Goal: Task Accomplishment & Management: Manage account settings

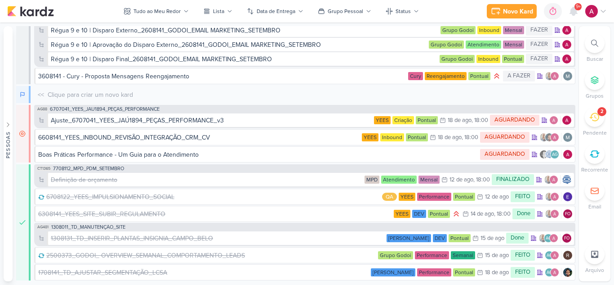
scroll to position [3922, 0]
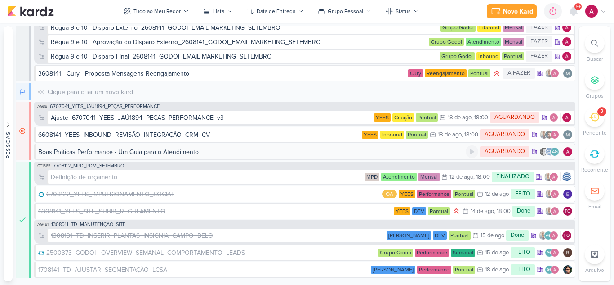
click at [159, 152] on div "Boas Práticas Performance - Um Guia para o Atendimento" at bounding box center [118, 151] width 160 height 9
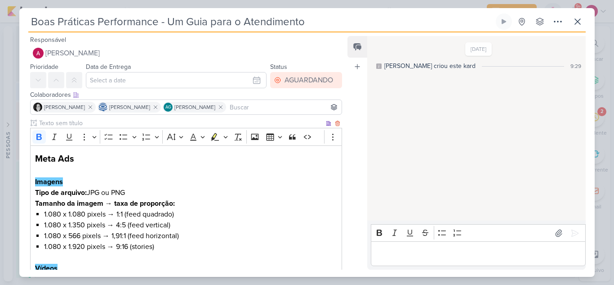
scroll to position [45, 0]
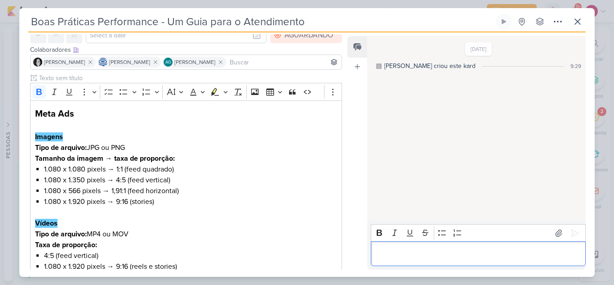
click at [392, 257] on p "Editor editing area: main" at bounding box center [477, 253] width 205 height 11
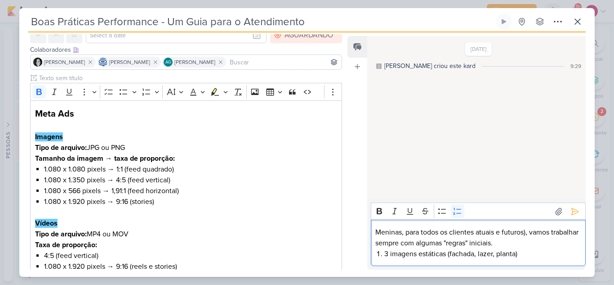
click at [385, 254] on li "3 imagens estáticas (fachada, lazer, planta)" at bounding box center [482, 253] width 196 height 11
click at [556, 255] on li "mínimo de 3 imagens estáticas (fachada, lazer, planta)" at bounding box center [482, 253] width 196 height 11
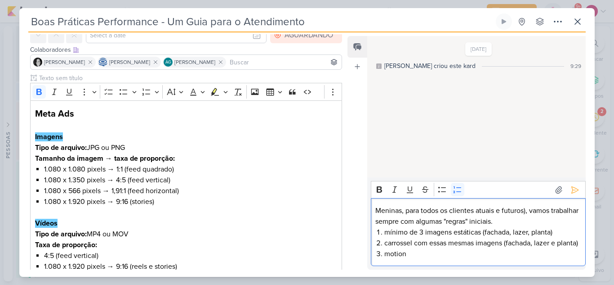
click at [416, 254] on li "motion" at bounding box center [482, 253] width 196 height 11
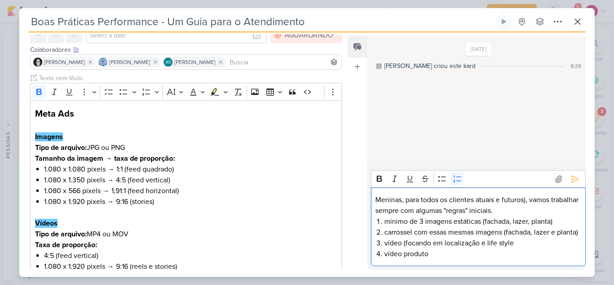
scroll to position [3923, 0]
click at [404, 255] on li "vídeo produto" at bounding box center [482, 253] width 196 height 11
click at [402, 247] on li "vídeo (focando em localização e life style)" at bounding box center [482, 242] width 196 height 11
click at [403, 254] on li "vídeo produto" at bounding box center [482, 253] width 196 height 11
drag, startPoint x: 415, startPoint y: 220, endPoint x: 505, endPoint y: 221, distance: 89.9
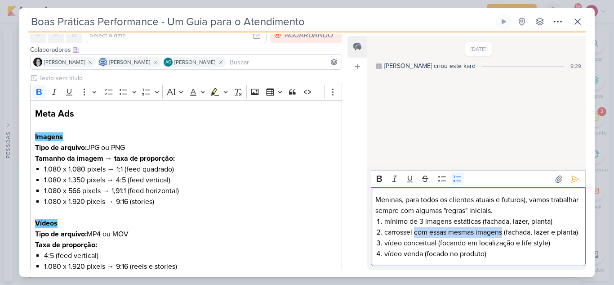
click at [505, 227] on li "carrossel com essas mesmas imagens (fachada, lazer e planta)" at bounding box center [482, 232] width 196 height 11
click at [448, 231] on li "carrossel (fachada, lazer e planta)" at bounding box center [482, 232] width 196 height 11
drag, startPoint x: 416, startPoint y: 232, endPoint x: 439, endPoint y: 246, distance: 26.8
click at [416, 232] on li "carrossel (fachada, localização, lazer e planta)" at bounding box center [482, 232] width 196 height 11
click at [527, 200] on p "Meninas, para todos os clientes atuais e futuros), vamos trabalhar sempre com a…" at bounding box center [477, 205] width 205 height 22
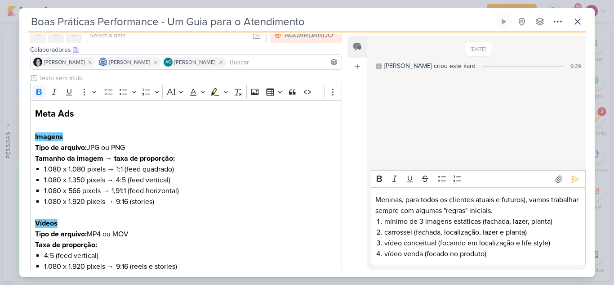
click at [0, 0] on lt-div "Símbolo sem par: “(“ aparentemente está ausente" at bounding box center [0, 0] width 0 height 0
click at [528, 200] on p "Meninas, para todos os clientes atuais e futuros), vamos trabalhar sempre com a…" at bounding box center [477, 205] width 205 height 22
click at [527, 199] on p "Meninas, para todos os clientes atuais e futuros), vamos trabalhar sempre com a…" at bounding box center [477, 205] width 205 height 22
click at [525, 196] on p "Meninas, para todos os clientes atuais e futuros), vamos trabalhar sempre com a…" at bounding box center [477, 205] width 205 height 22
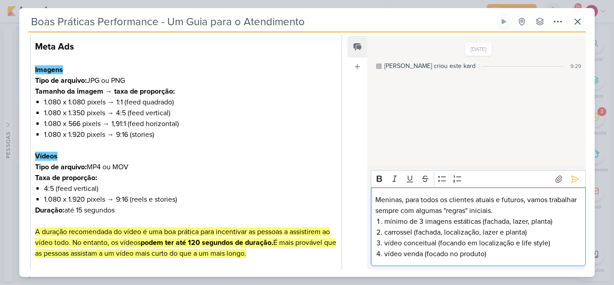
scroll to position [90, 0]
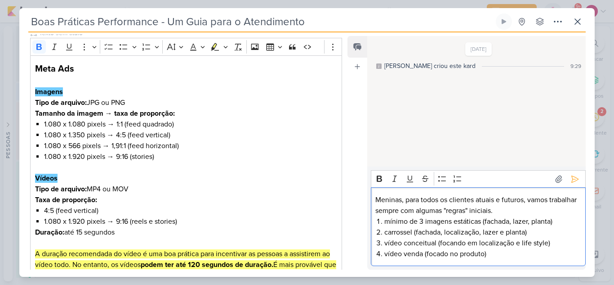
click at [489, 258] on li "vídeo venda (focado no produto)" at bounding box center [482, 253] width 196 height 11
click at [571, 183] on button at bounding box center [575, 179] width 14 height 14
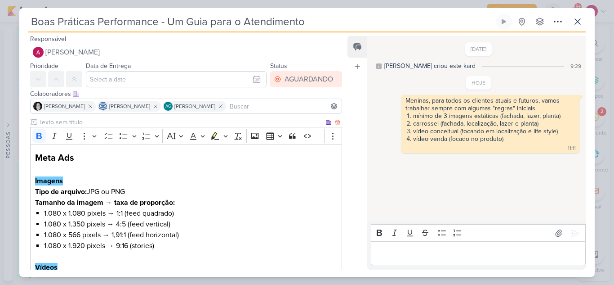
scroll to position [0, 0]
click at [584, 22] on button at bounding box center [578, 21] width 16 height 16
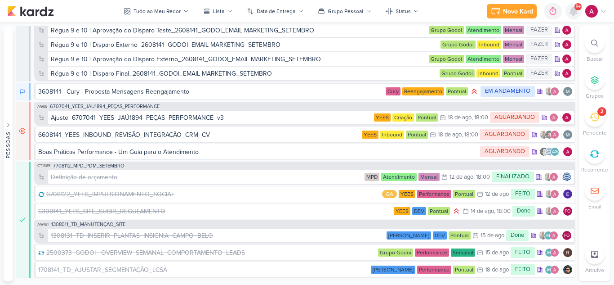
click at [573, 7] on icon at bounding box center [573, 11] width 11 height 11
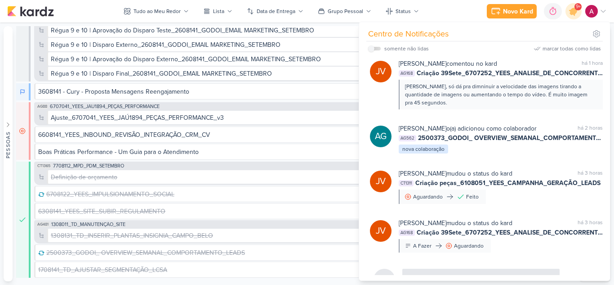
scroll to position [450, 0]
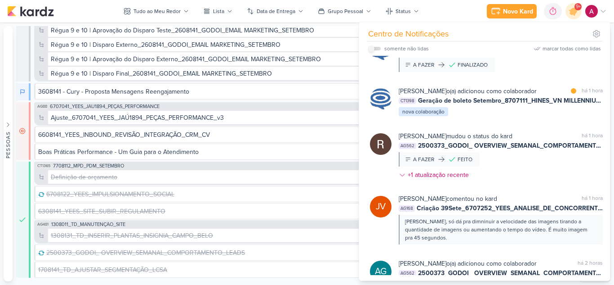
click at [374, 48] on input "checkbox" at bounding box center [371, 48] width 6 height 6
checkbox input "true"
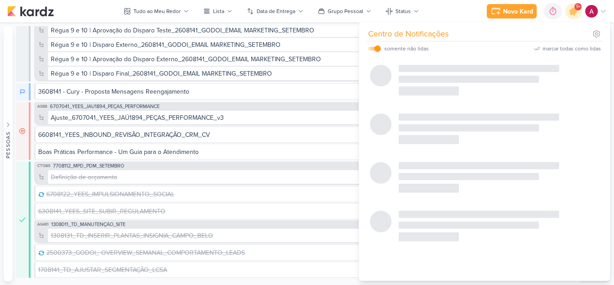
scroll to position [413, 0]
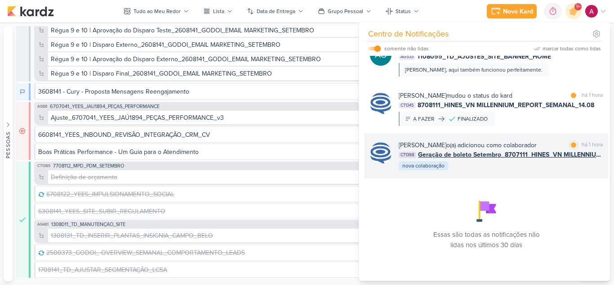
click at [512, 167] on div "Caroline Traven De Andrade o(a) adicionou como colaborador marcar como lida há …" at bounding box center [501, 155] width 204 height 31
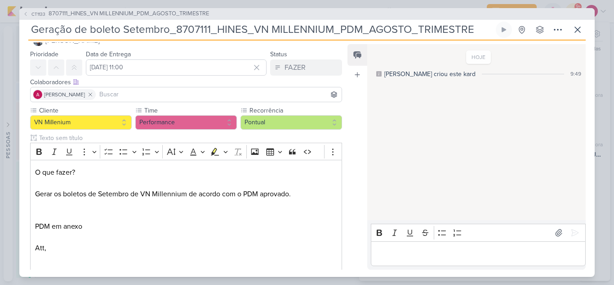
scroll to position [0, 0]
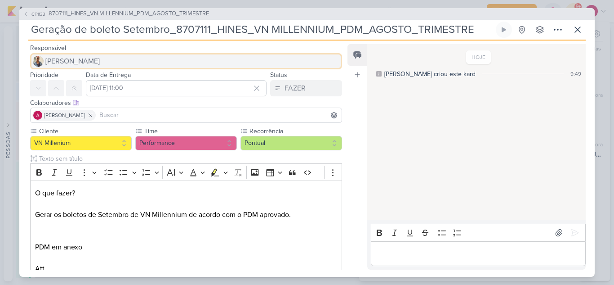
click at [88, 61] on button "[PERSON_NAME]" at bounding box center [186, 61] width 312 height 16
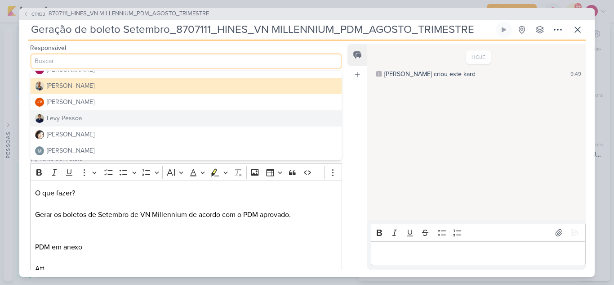
scroll to position [135, 0]
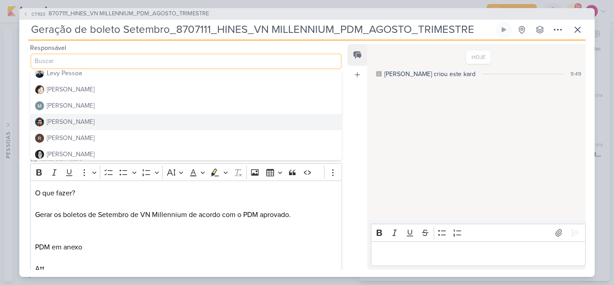
click at [76, 122] on div "[PERSON_NAME]" at bounding box center [71, 121] width 48 height 9
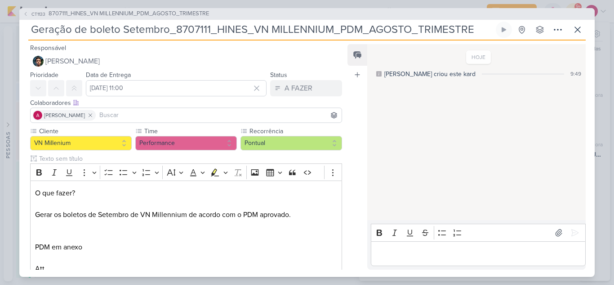
scroll to position [45, 0]
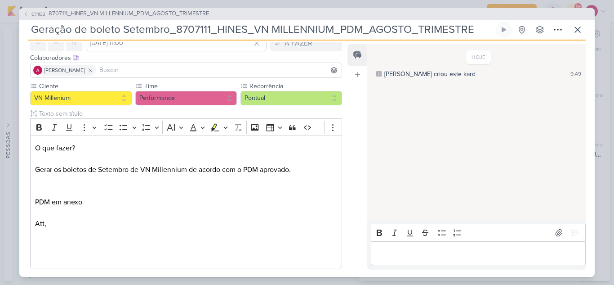
click at [160, 72] on input at bounding box center [219, 70] width 242 height 11
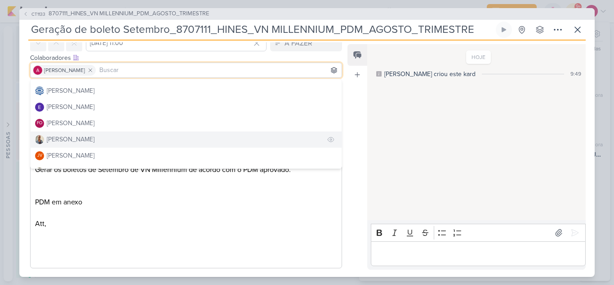
click at [73, 136] on div "[PERSON_NAME]" at bounding box center [71, 138] width 48 height 9
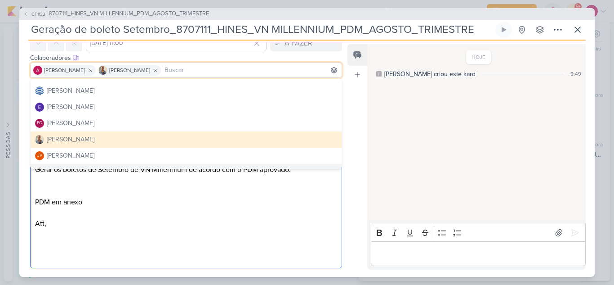
click at [215, 215] on p "PDM em anexo Att," at bounding box center [186, 212] width 302 height 32
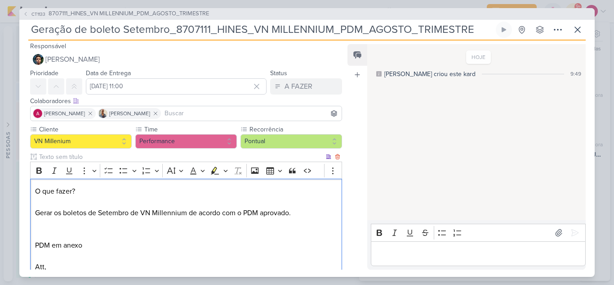
scroll to position [0, 0]
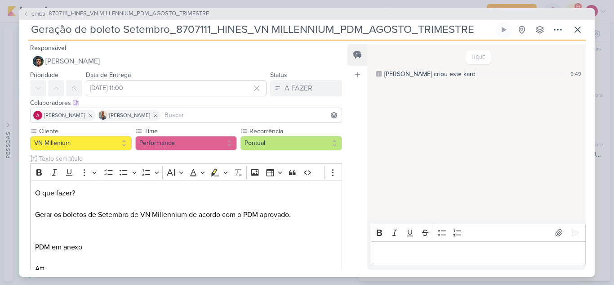
drag, startPoint x: 175, startPoint y: 30, endPoint x: 209, endPoint y: 28, distance: 34.2
click at [209, 28] on input "Geração de boleto Setembro_8707111_HINES_VN MILLENNIUM_PDM_AGOSTO_TRIMESTRE" at bounding box center [261, 30] width 466 height 16
click at [236, 236] on p "O que fazer? Gerar os boletos de Setembro de VN Millennium de acordo com o PDM …" at bounding box center [186, 214] width 302 height 54
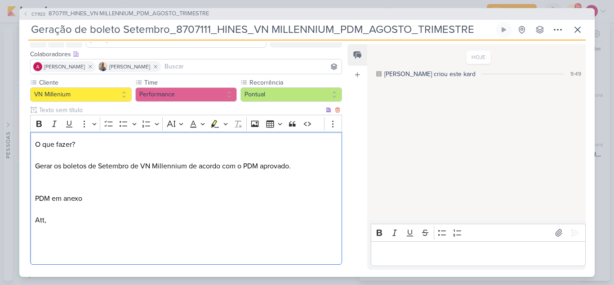
scroll to position [146, 0]
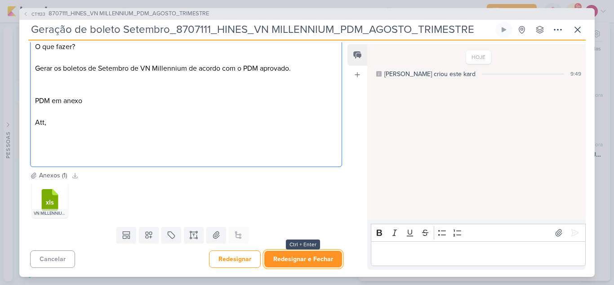
click at [302, 260] on button "Redesignar e Fechar" at bounding box center [303, 258] width 78 height 17
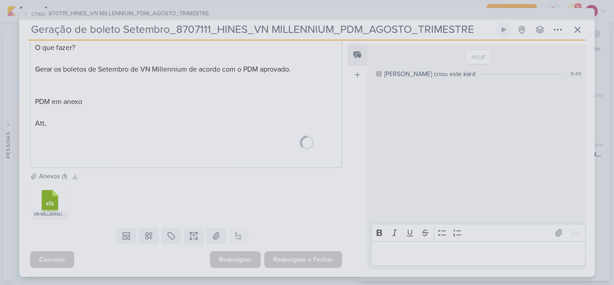
scroll to position [145, 0]
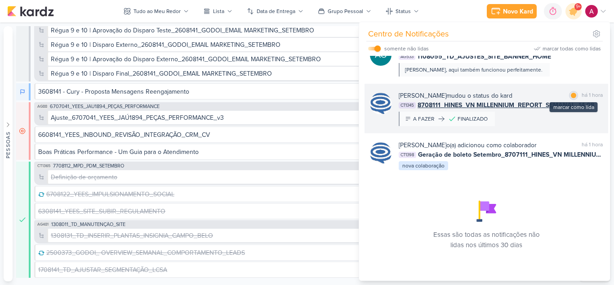
click at [571, 93] on div at bounding box center [573, 95] width 5 height 5
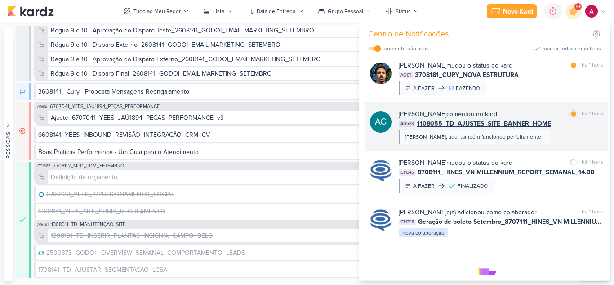
scroll to position [323, 0]
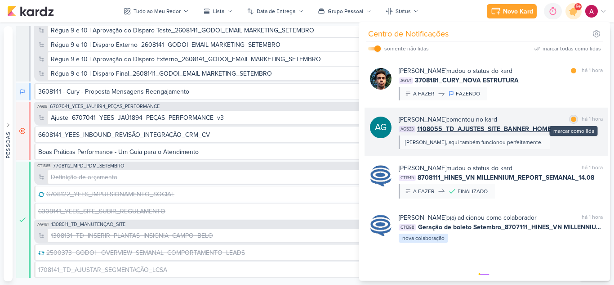
click at [571, 122] on div at bounding box center [573, 118] width 5 height 5
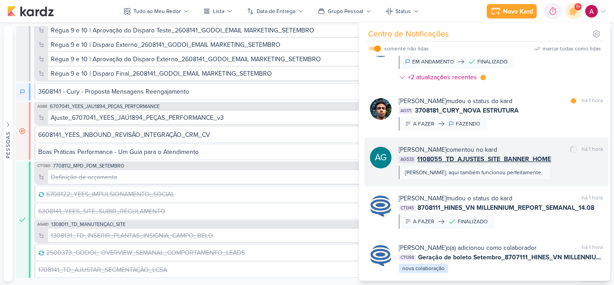
scroll to position [278, 0]
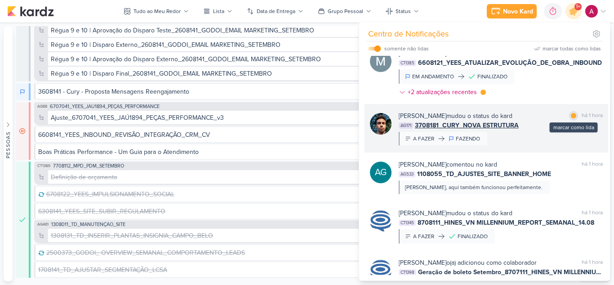
click at [571, 118] on div at bounding box center [573, 115] width 5 height 5
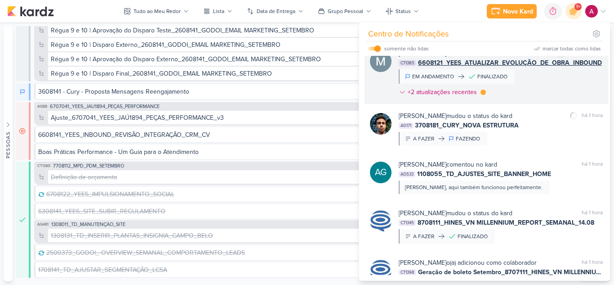
click at [552, 89] on div "Mariana Amorim mudou o status do kard marcar como lida há 27 minutos CT1385 660…" at bounding box center [501, 75] width 204 height 52
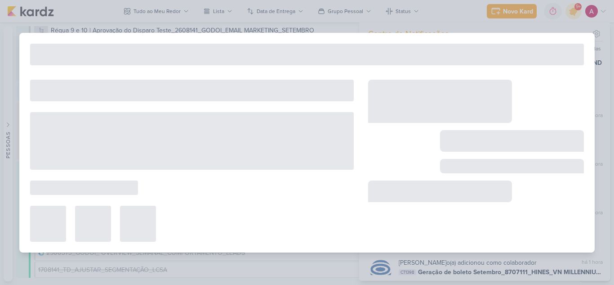
type input "6608121_YEES_ATUALIZAR_EVOLUÇÃO_DE_OBRA_INBOUND"
type input "14 de agosto de 2025 às 18:00"
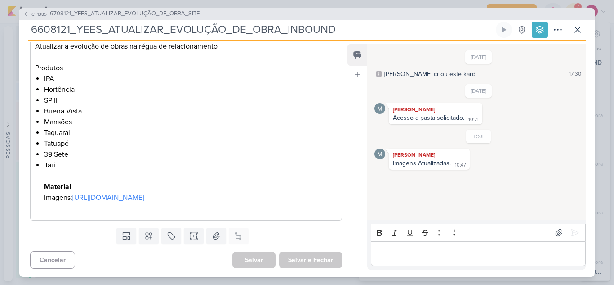
scroll to position [169, 0]
click at [583, 30] on icon at bounding box center [577, 29] width 11 height 11
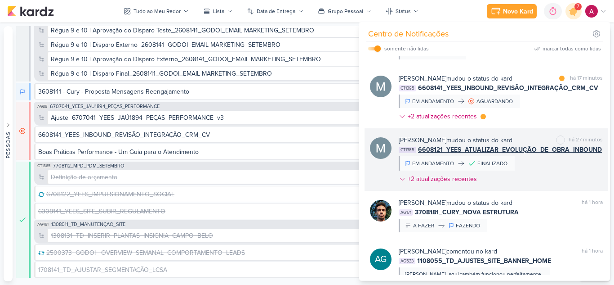
scroll to position [188, 0]
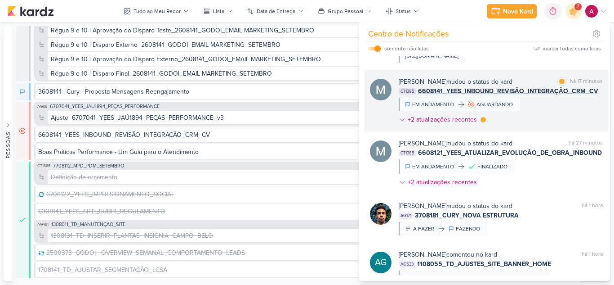
click at [547, 116] on div "Mariana Amorim mudou o status do kard marcar como lida há 17 minutos CT1395 660…" at bounding box center [501, 102] width 204 height 51
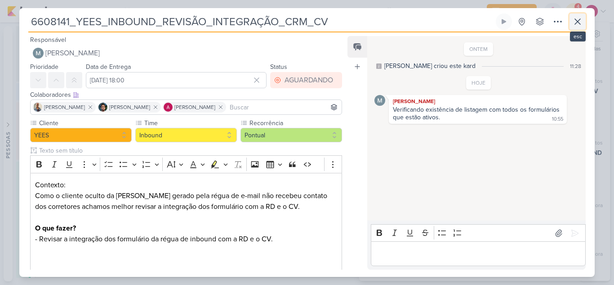
click at [583, 19] on icon at bounding box center [577, 21] width 11 height 11
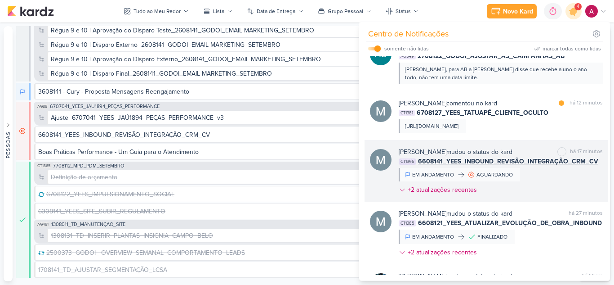
scroll to position [98, 0]
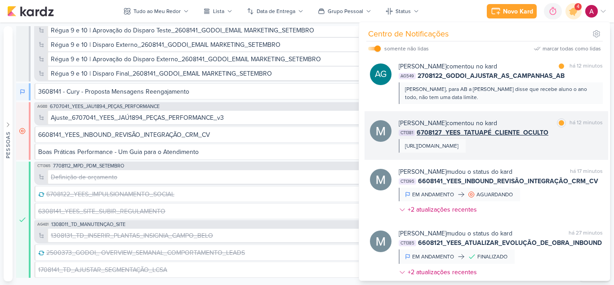
click at [578, 136] on div "CT1381 6708127_YEES_TATUAPÉ_CLIENTE_OCULTO" at bounding box center [501, 132] width 204 height 9
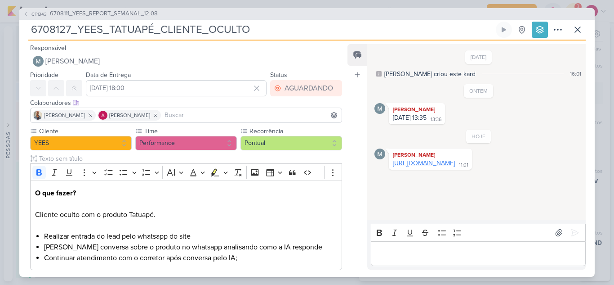
click at [429, 167] on link "[URL][DOMAIN_NAME]" at bounding box center [424, 163] width 62 height 8
click at [579, 29] on icon at bounding box center [577, 29] width 11 height 11
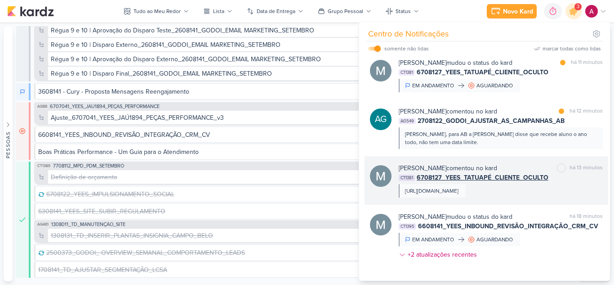
scroll to position [9, 0]
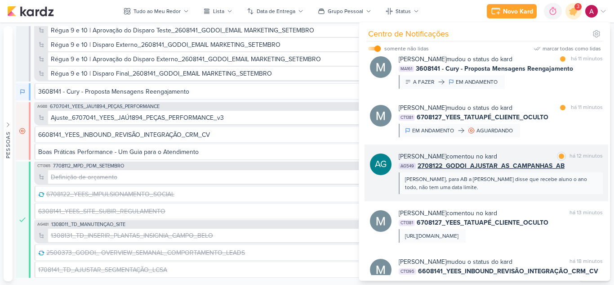
click at [593, 166] on div "AG549 2708122_GODOI_AJUSTAR_AS_CAMPANHAS_AB" at bounding box center [501, 165] width 204 height 9
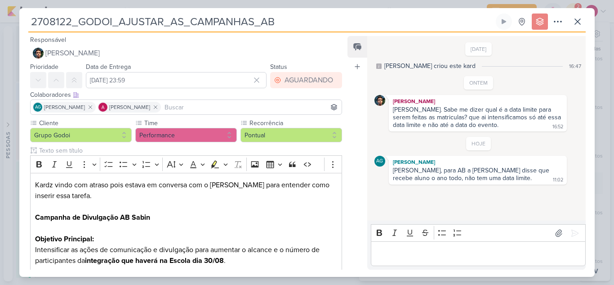
click at [401, 257] on p "Editor editing area: main" at bounding box center [477, 253] width 205 height 11
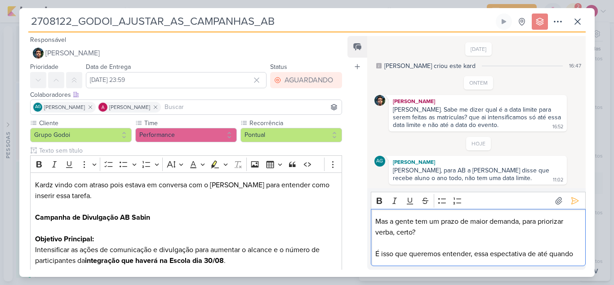
click at [503, 253] on p "É isso que queremos entender, essa espectativa de até quando" at bounding box center [477, 253] width 205 height 11
click at [0, 0] on lt-span "e x pectativa" at bounding box center [0, 0] width 0 height 0
click at [578, 252] on div "Mas a gente tem um prazo de maior demanda, para priorizar verba, certo? É isso …" at bounding box center [478, 237] width 215 height 57
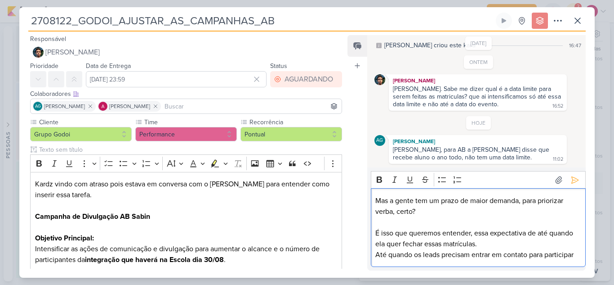
scroll to position [31, 0]
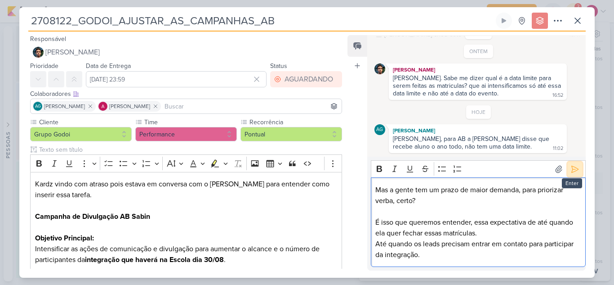
click at [575, 173] on icon at bounding box center [574, 169] width 9 height 9
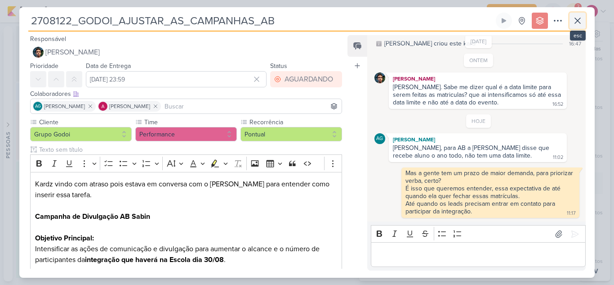
click at [579, 25] on icon at bounding box center [577, 20] width 11 height 11
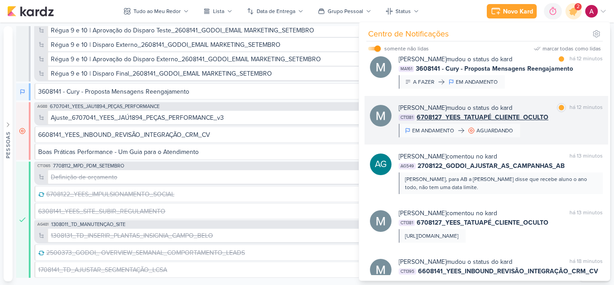
click at [548, 138] on div "Mariana Amorim mudou o status do kard marcar como lida há 12 minutos CT1381 670…" at bounding box center [487, 120] width 244 height 49
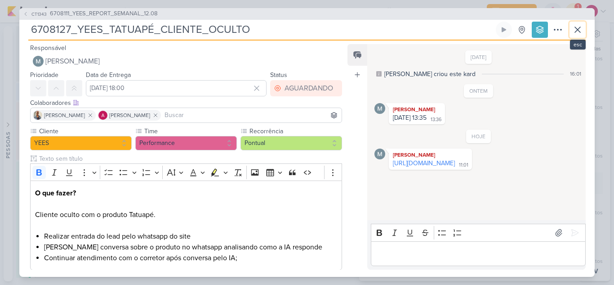
click at [578, 31] on icon at bounding box center [577, 29] width 11 height 11
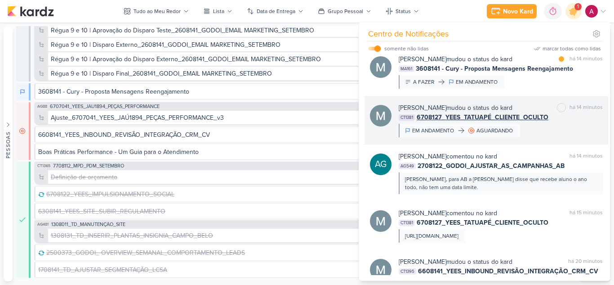
scroll to position [0, 0]
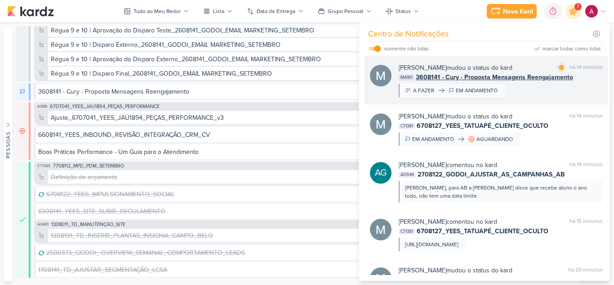
click at [536, 94] on div "Mariana Amorim mudou o status do kard marcar como lida há 14 minutos MA161 3608…" at bounding box center [501, 80] width 204 height 34
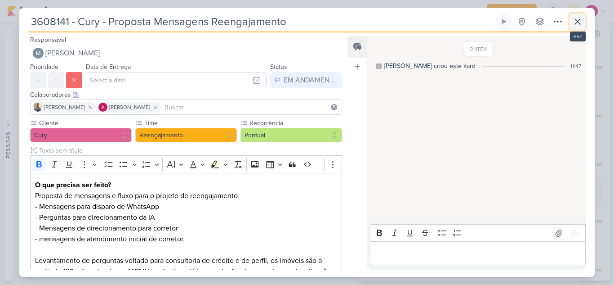
click at [582, 22] on icon at bounding box center [577, 21] width 11 height 11
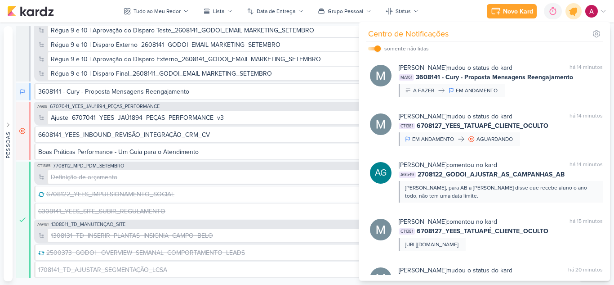
click at [572, 16] on icon at bounding box center [573, 11] width 15 height 15
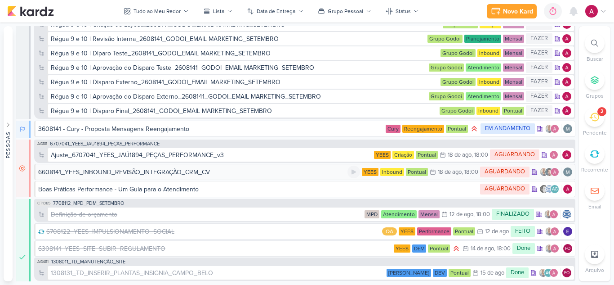
scroll to position [3923, 0]
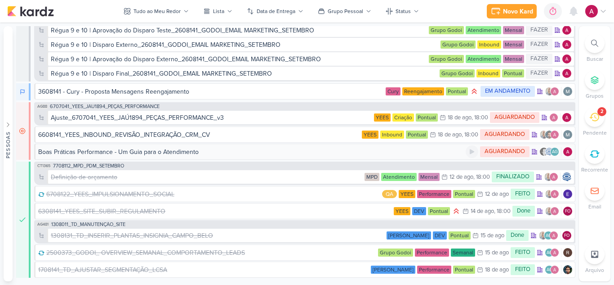
click at [187, 150] on div "Boas Práticas Performance - Um Guia para o Atendimento" at bounding box center [118, 151] width 160 height 9
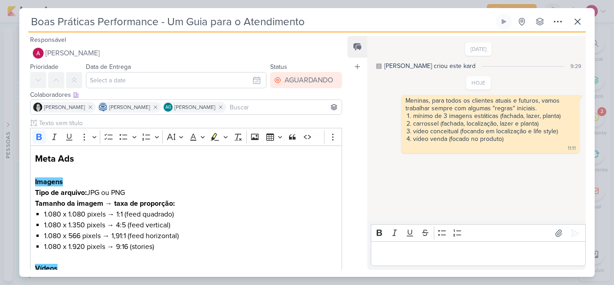
click at [417, 254] on p "Editor editing area: main" at bounding box center [477, 253] width 205 height 11
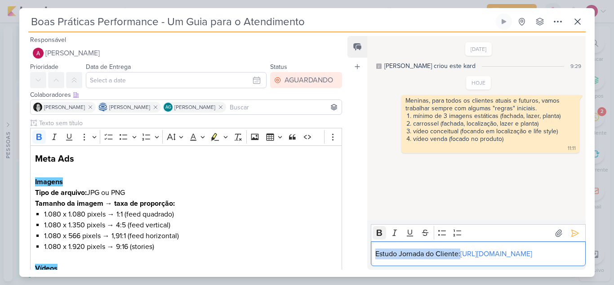
drag, startPoint x: 459, startPoint y: 230, endPoint x: 380, endPoint y: 211, distance: 81.3
click at [373, 241] on div "Estudo Jornada do Cliente: https://drive.google.com/file/d/1Euia2nLmjoQm5cn-Knp…" at bounding box center [478, 253] width 215 height 25
click at [380, 229] on icon "Editor toolbar" at bounding box center [379, 232] width 5 height 6
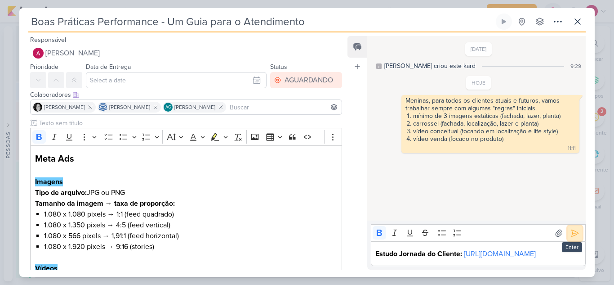
click at [574, 229] on icon at bounding box center [575, 232] width 7 height 7
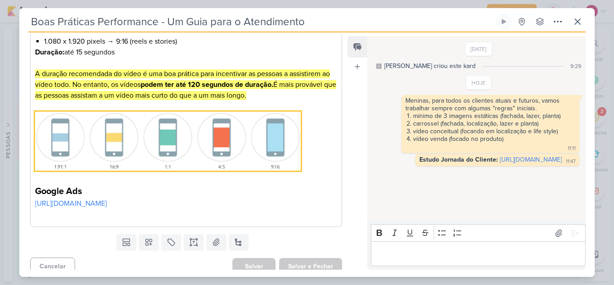
scroll to position [287, 0]
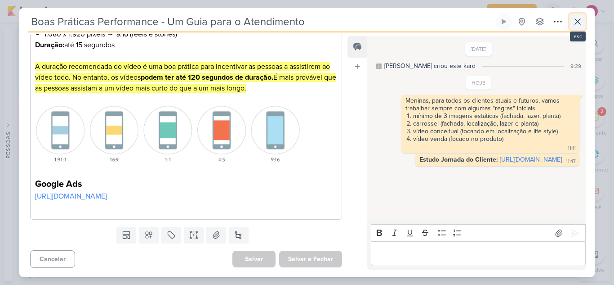
click at [579, 22] on icon at bounding box center [577, 21] width 5 height 5
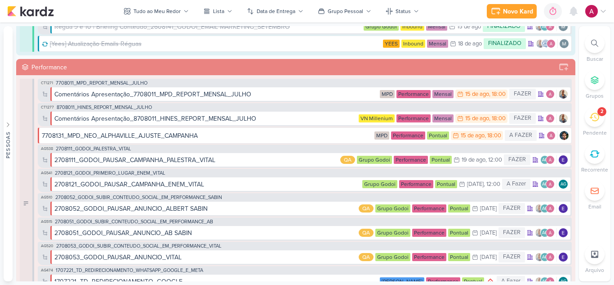
scroll to position [270, 0]
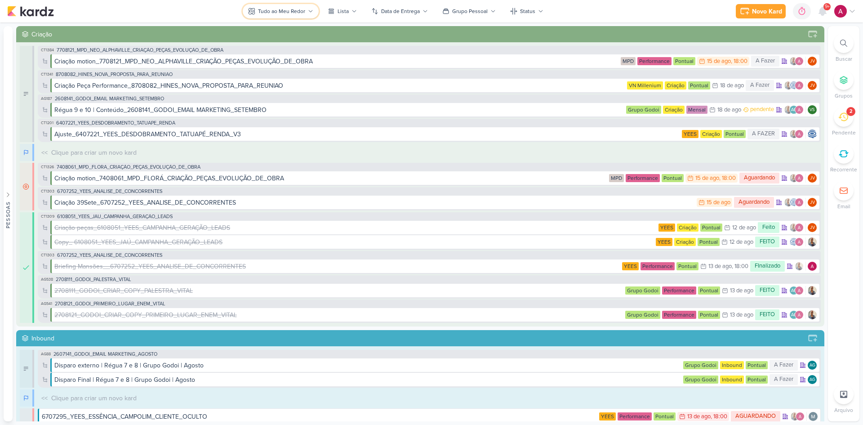
click at [270, 9] on div "Tudo ao Meu Redor" at bounding box center [281, 11] width 47 height 8
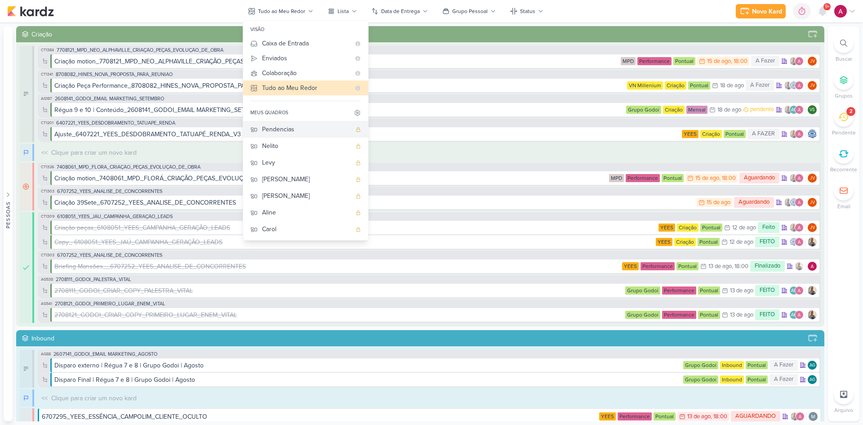
click at [305, 133] on div "Pendencias" at bounding box center [306, 129] width 89 height 9
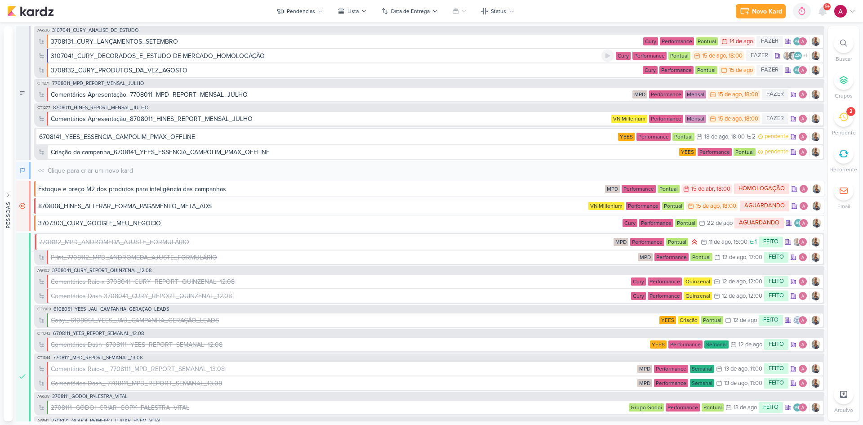
click at [209, 54] on div "3107041_CURY_DECORADOS_E_ESTUDO DE MERCADO_HOMOLOGAÇÃO" at bounding box center [158, 55] width 214 height 9
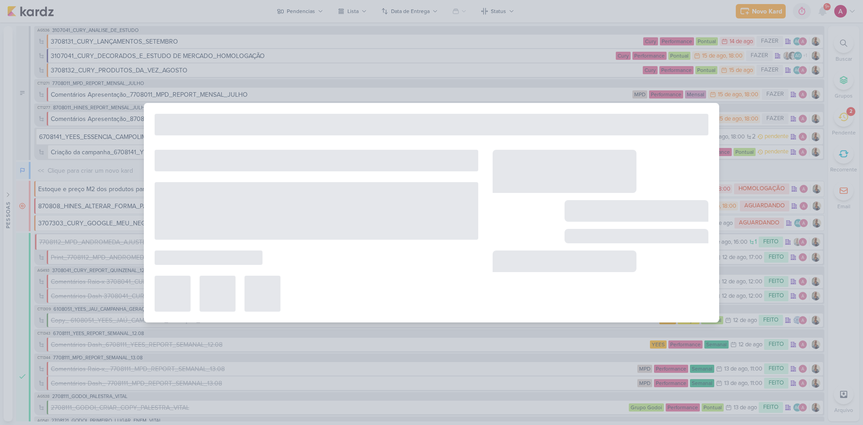
type input "3107041_CURY_DECORADOS_E_ESTUDO DE MERCADO_HOMOLOGAÇÃO"
type input "[DATE] 18:00"
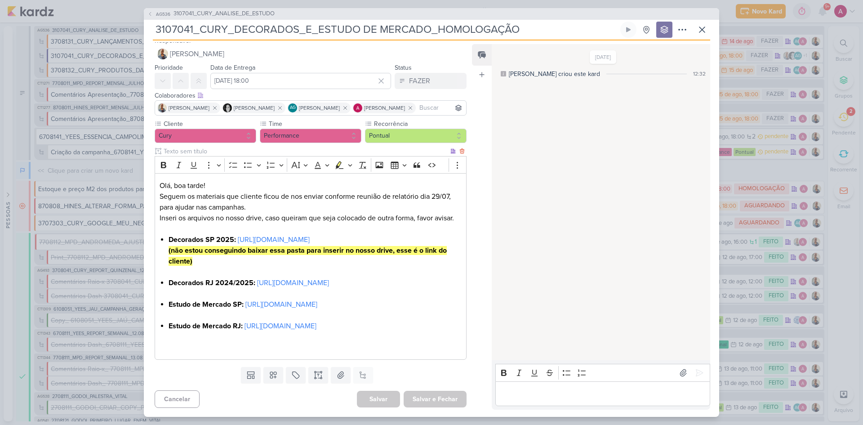
scroll to position [50, 0]
click at [705, 27] on icon at bounding box center [702, 29] width 11 height 11
